Goal: Information Seeking & Learning: Learn about a topic

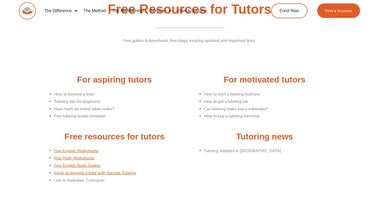
click at [231, 103] on li "How to get a tutoring job" at bounding box center [270, 101] width 133 height 7
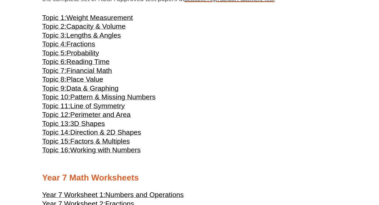
scroll to position [1105, 0]
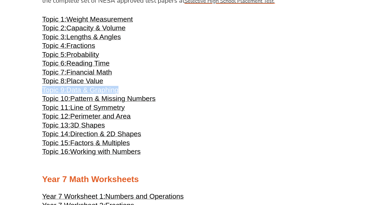
click at [162, 94] on h3 "Topic 9: Data & Graphing" at bounding box center [189, 90] width 295 height 6
click at [98, 41] on span "Lengths & Angles" at bounding box center [93, 37] width 54 height 8
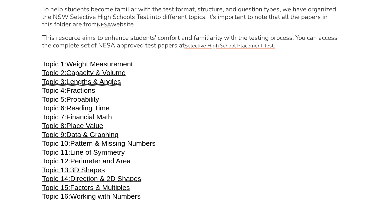
scroll to position [1059, 0]
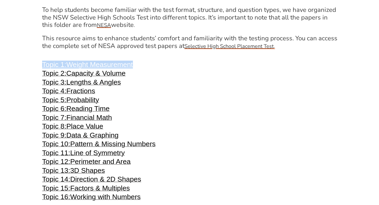
click at [164, 121] on h3 "Topic 7: Financial Math" at bounding box center [189, 118] width 295 height 6
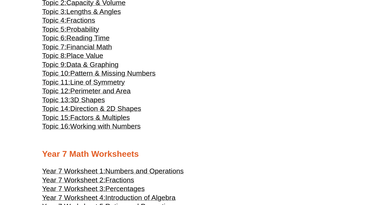
scroll to position [1130, 0]
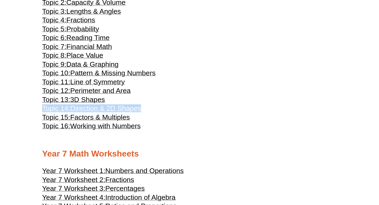
click at [189, 94] on h3 "Topic 12: Perimeter and Area" at bounding box center [189, 91] width 295 height 6
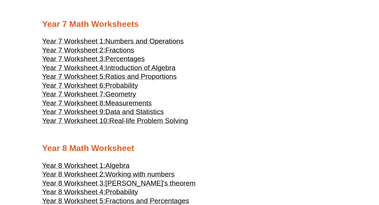
scroll to position [1261, 0]
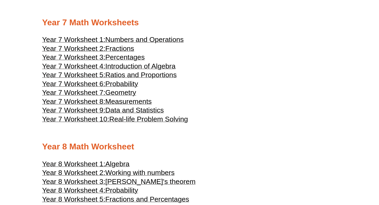
click at [224, 138] on div at bounding box center [189, 131] width 295 height 13
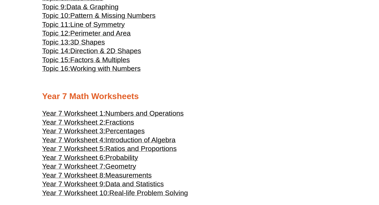
scroll to position [1153, 0]
